Goal: Information Seeking & Learning: Learn about a topic

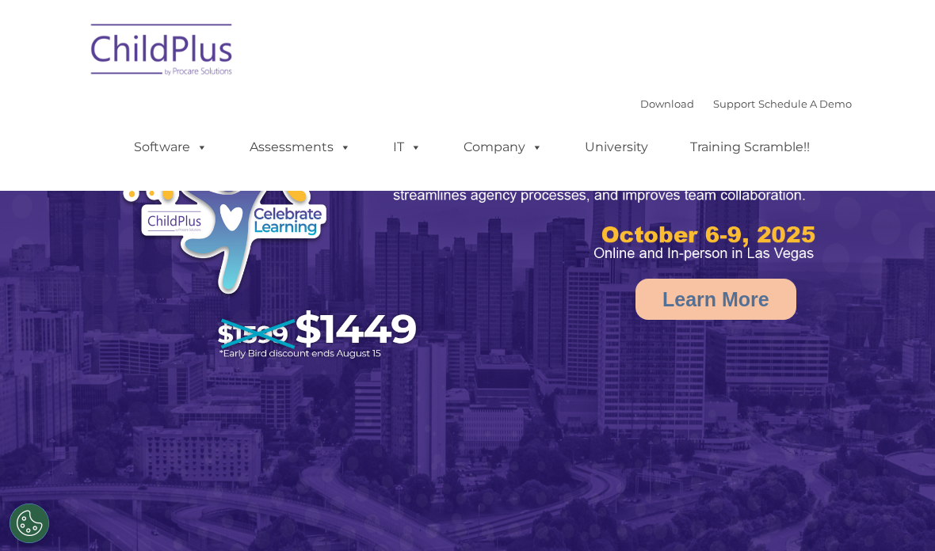
select select "MEDIUM"
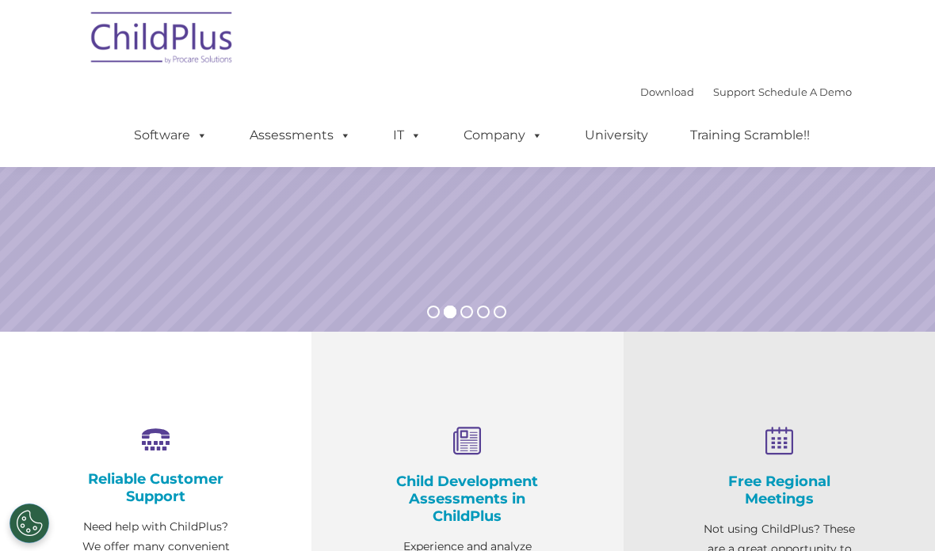
scroll to position [284, 0]
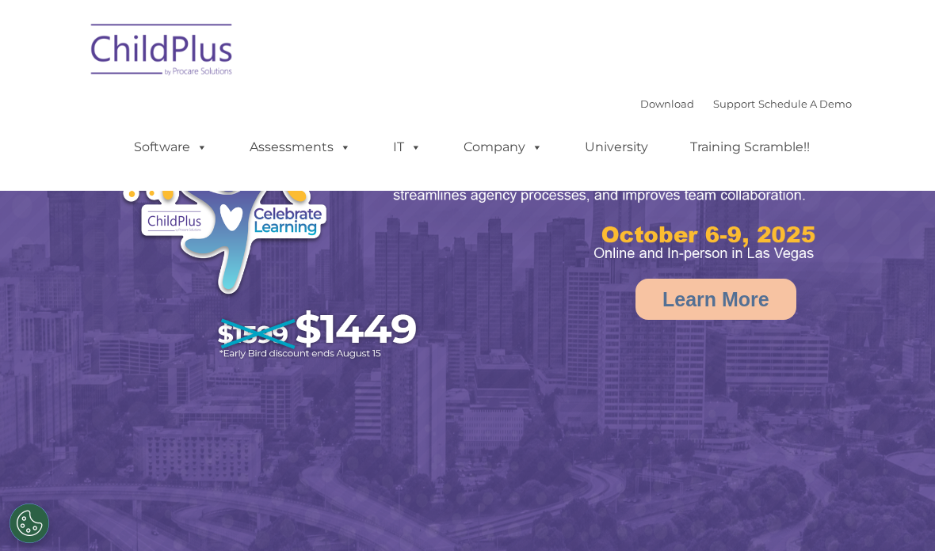
select select "MEDIUM"
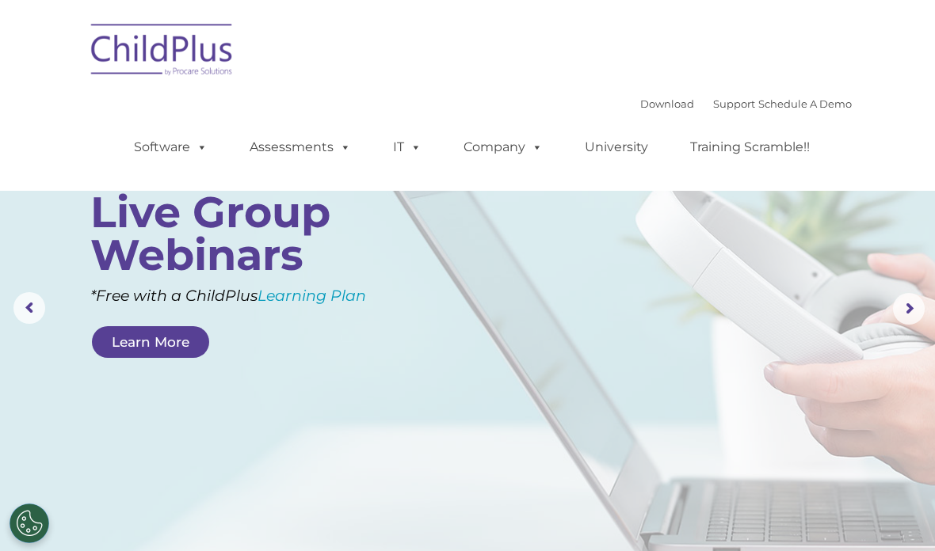
click at [316, 145] on link "Assessments" at bounding box center [300, 147] width 133 height 32
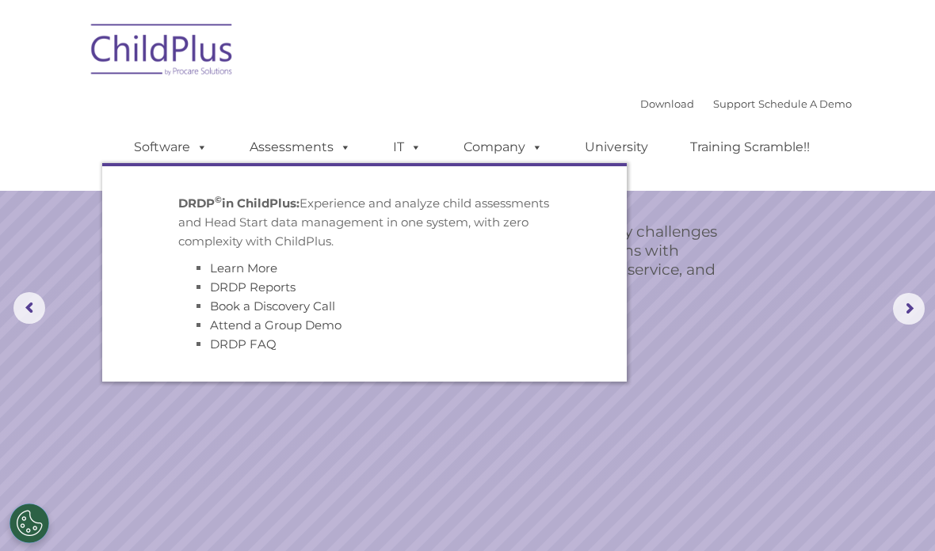
click at [310, 144] on link "Assessments" at bounding box center [300, 147] width 133 height 32
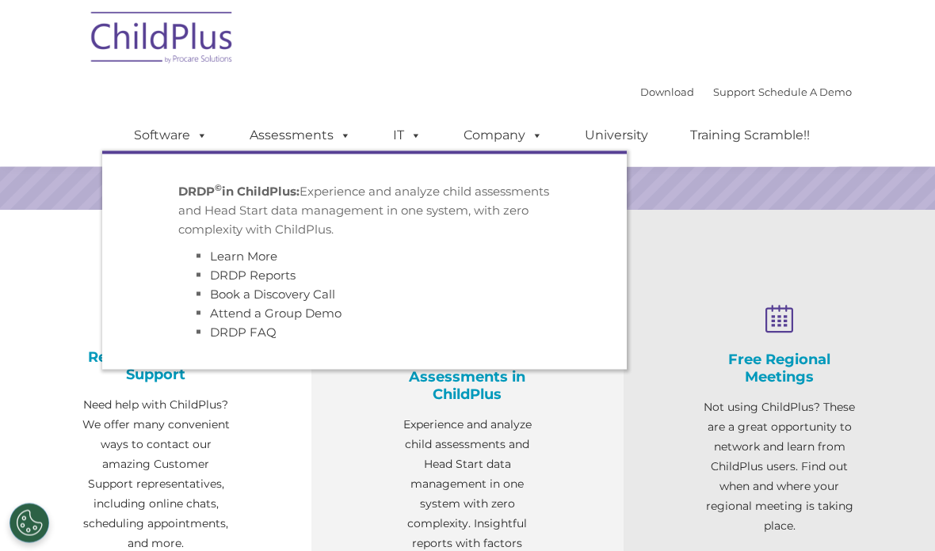
scroll to position [432, 0]
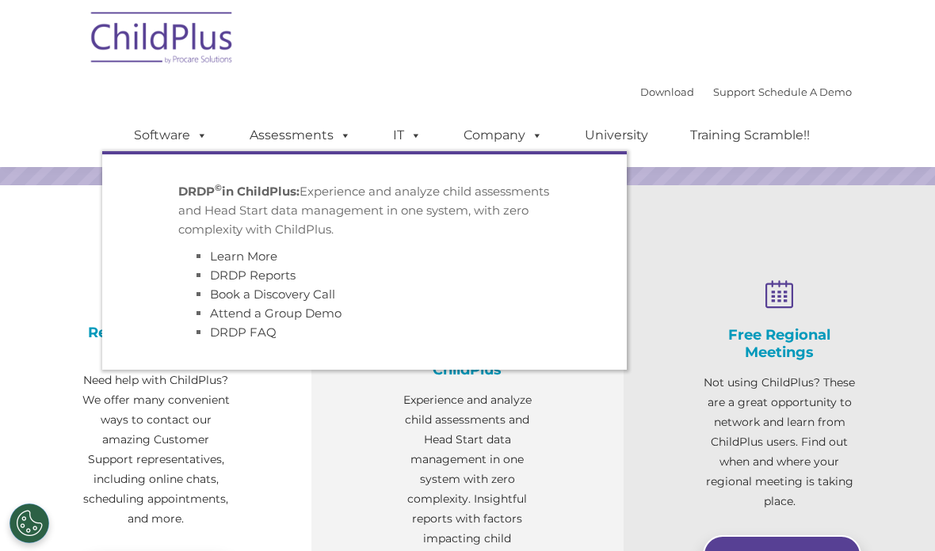
click at [343, 135] on span at bounding box center [341, 135] width 17 height 15
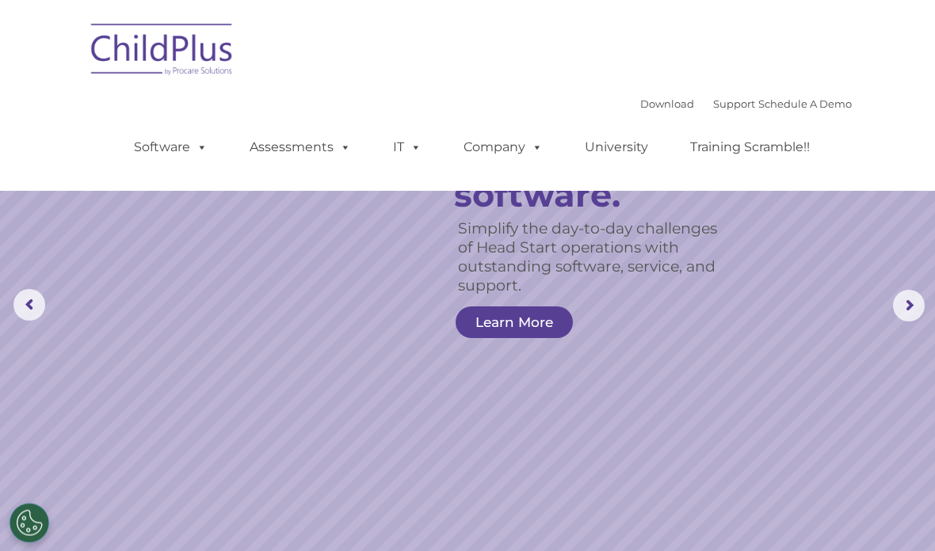
scroll to position [0, 0]
click at [173, 142] on link "Software" at bounding box center [170, 147] width 105 height 32
click at [139, 112] on div "Download Support | Schedule A Demo  MENU MENU Software ChildPlus: The original…" at bounding box center [476, 135] width 749 height 87
click at [275, 141] on link "Assessments" at bounding box center [300, 147] width 133 height 32
click at [844, 100] on link "Schedule A Demo" at bounding box center [804, 103] width 93 height 13
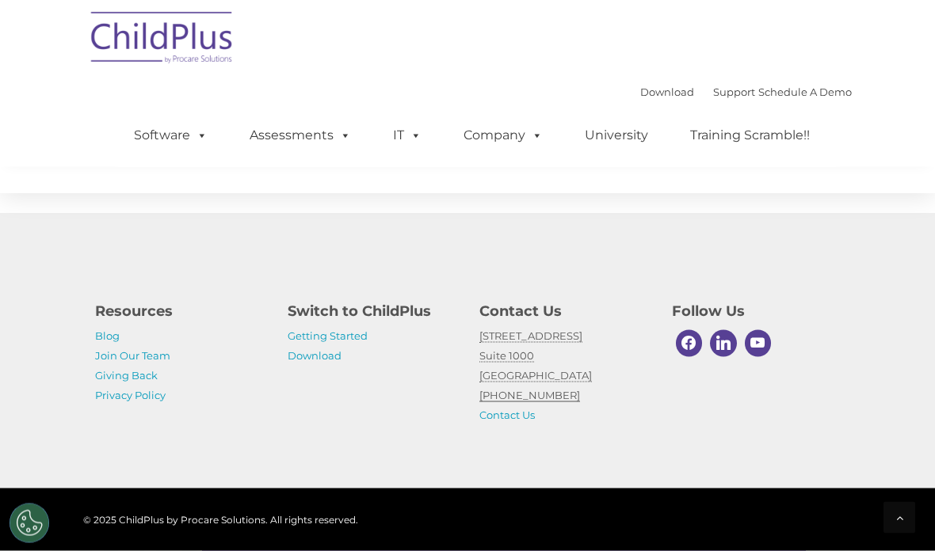
scroll to position [1933, 0]
click at [345, 335] on link "Getting Started" at bounding box center [327, 335] width 80 height 13
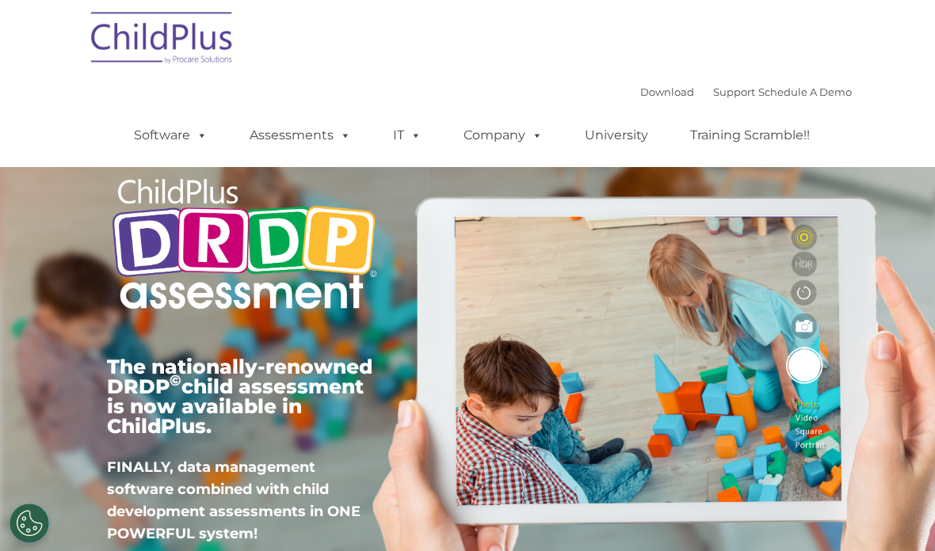
type input ""
click at [885, 26] on nav "Download Support | Schedule A Demo  MENU MENU Software ChildPlus: The original…" at bounding box center [467, 83] width 935 height 167
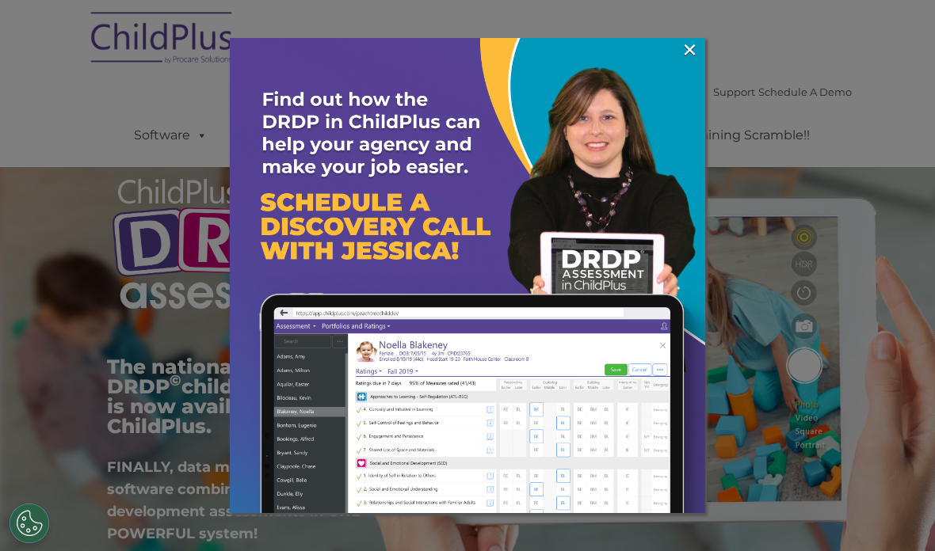
click at [692, 52] on link "×" at bounding box center [689, 50] width 18 height 16
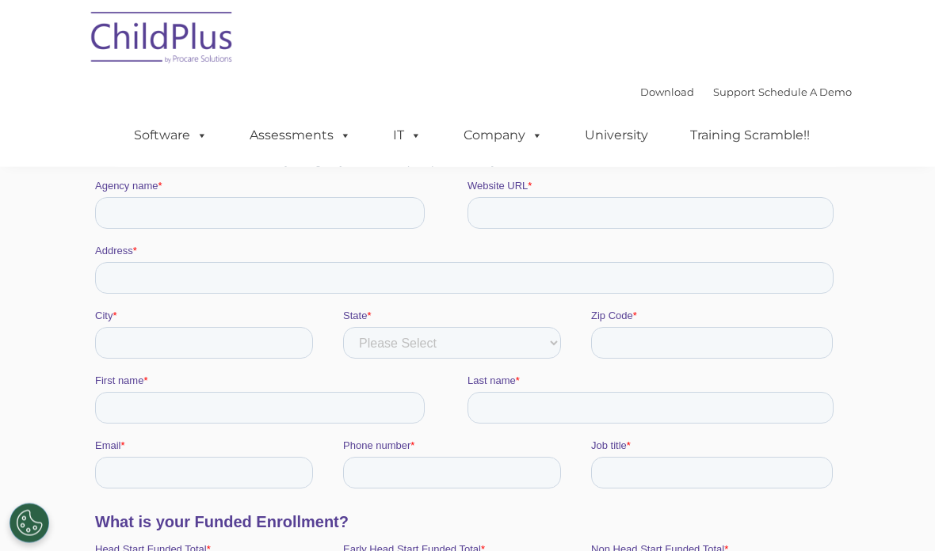
scroll to position [245, 0]
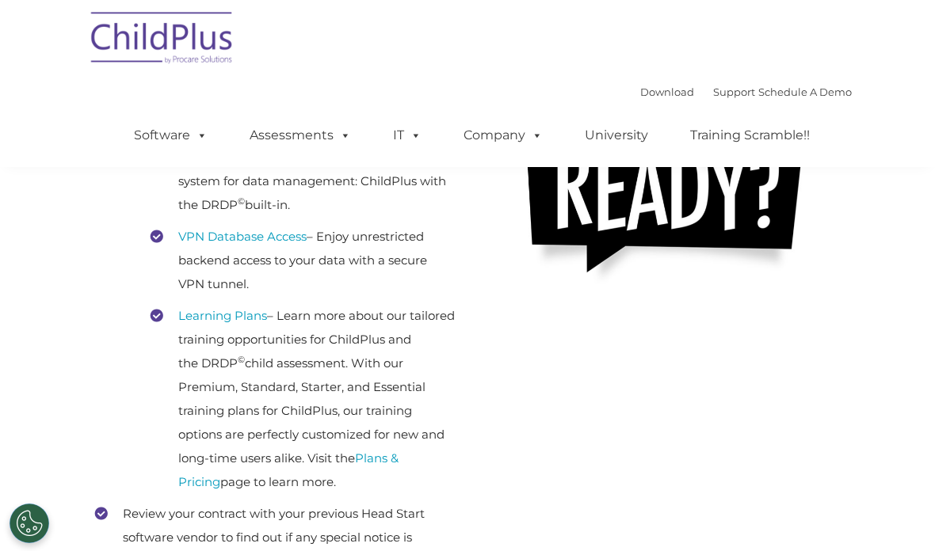
scroll to position [432, 0]
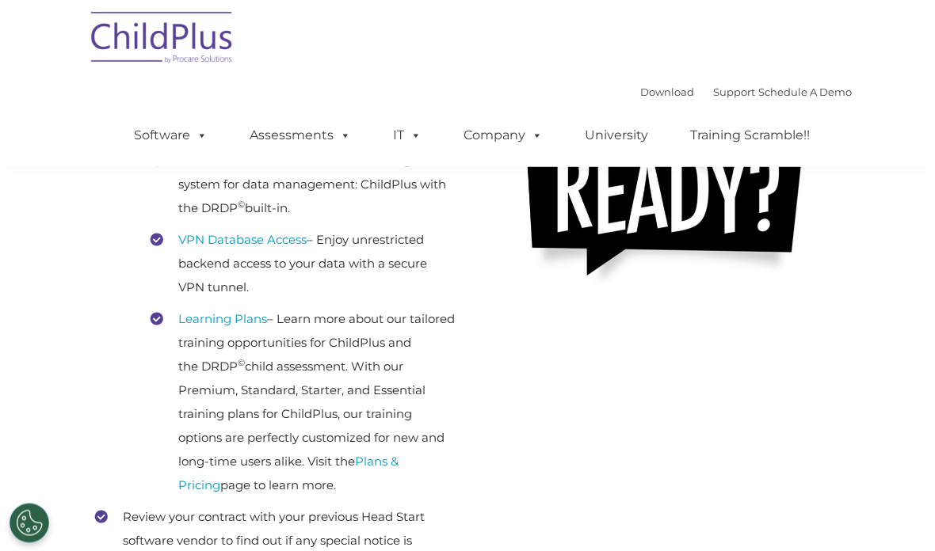
click at [266, 169] on link "DRDP © Child Assessment" at bounding box center [252, 161] width 148 height 15
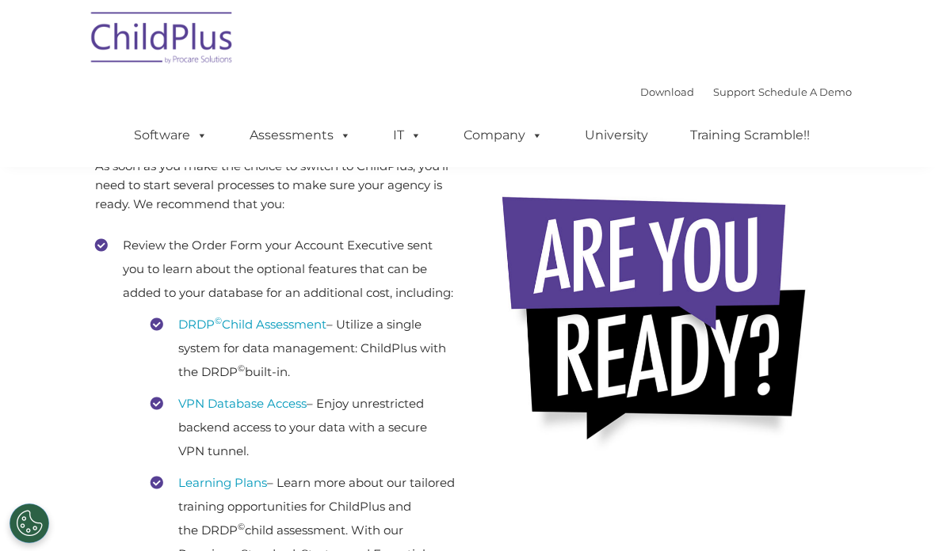
scroll to position [272, 0]
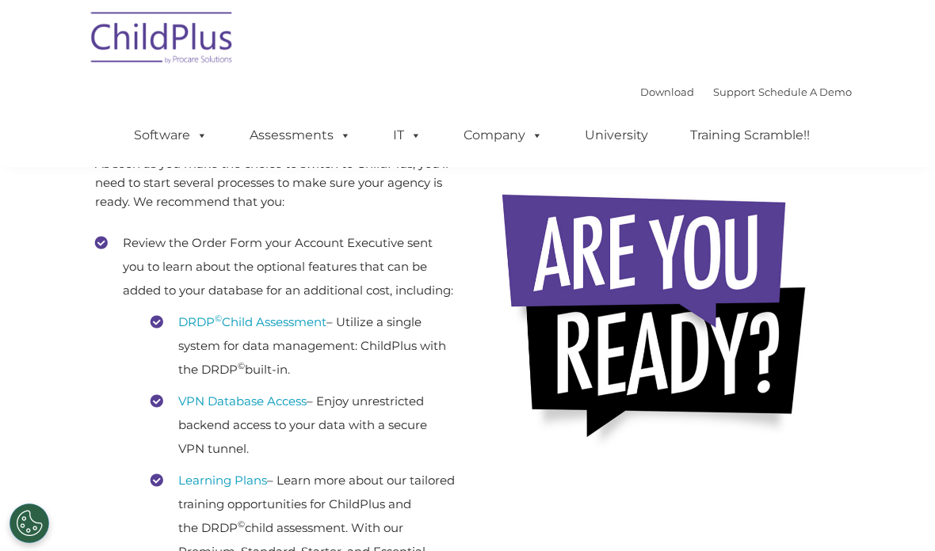
click at [280, 129] on link "Assessments" at bounding box center [300, 136] width 133 height 32
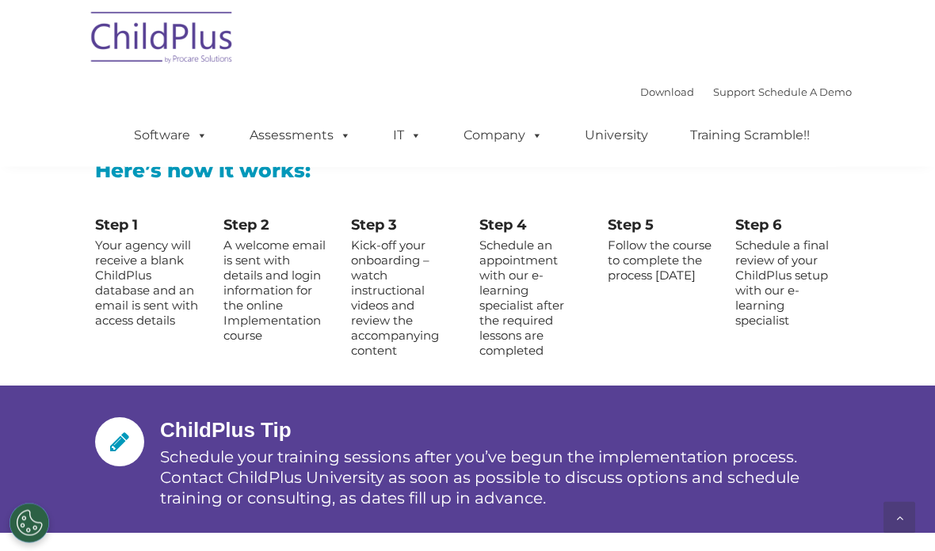
scroll to position [1925, 0]
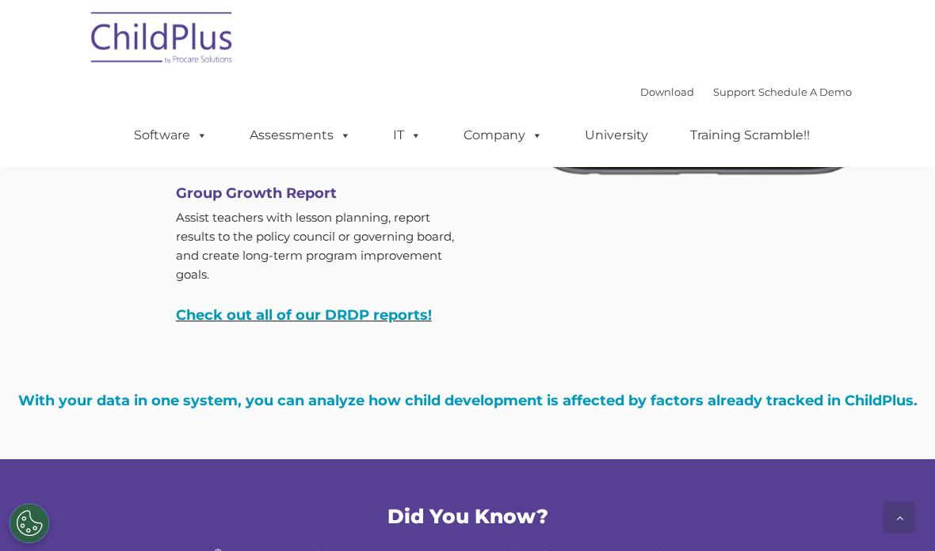
scroll to position [5470, 0]
